Goal: Task Accomplishment & Management: Use online tool/utility

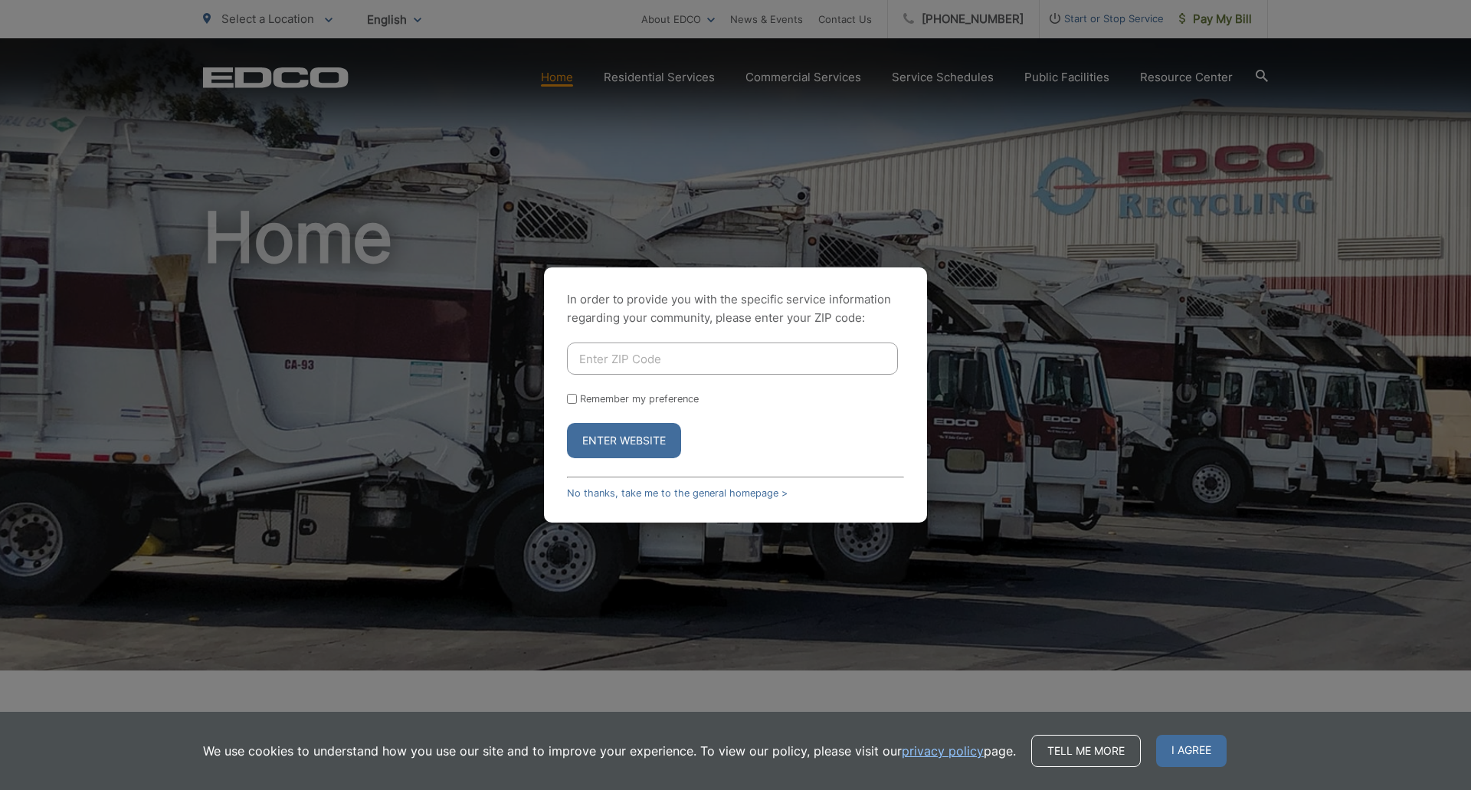
type input "92040"
click at [647, 440] on button "Enter Website" at bounding box center [624, 440] width 114 height 35
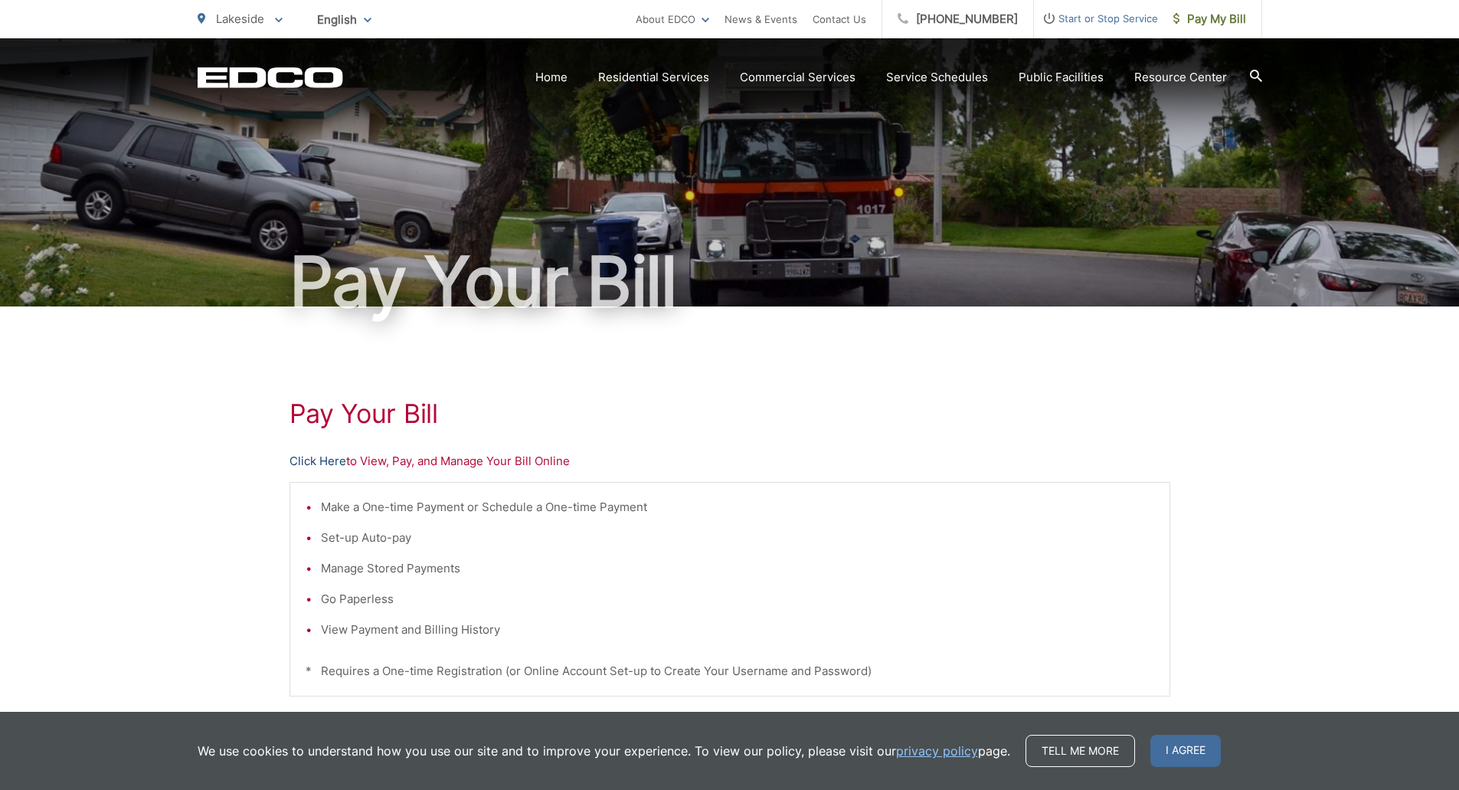
click at [316, 457] on link "Click Here" at bounding box center [318, 461] width 57 height 18
